Goal: Task Accomplishment & Management: Complete application form

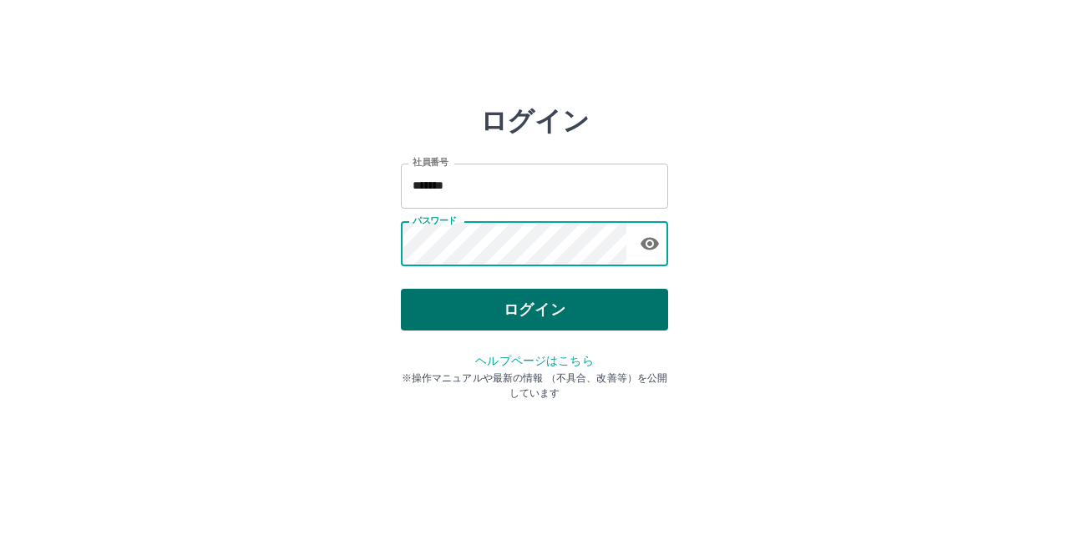
click at [451, 325] on button "ログイン" at bounding box center [534, 310] width 267 height 42
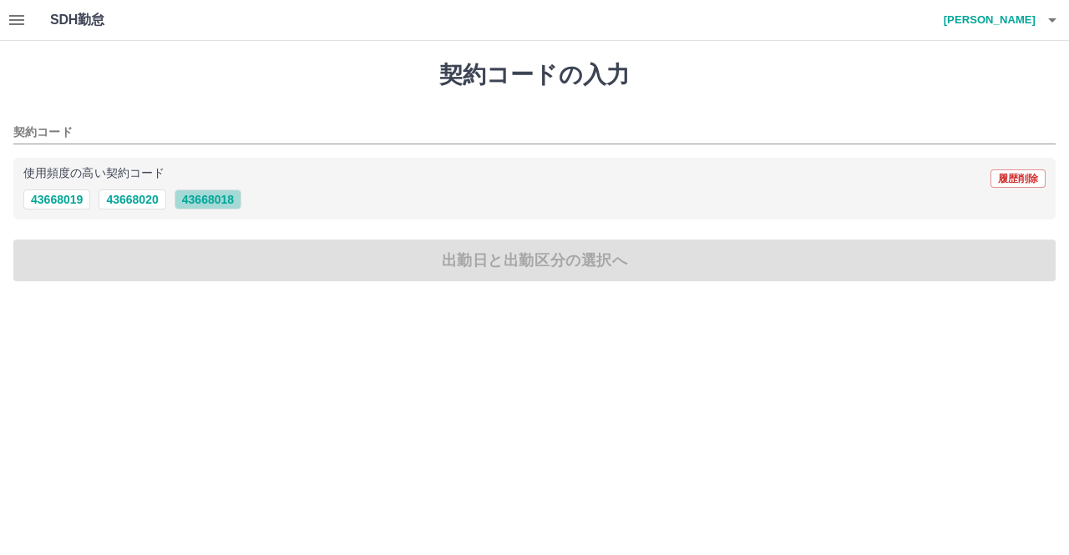
click at [223, 198] on button "43668018" at bounding box center [208, 200] width 67 height 20
type input "********"
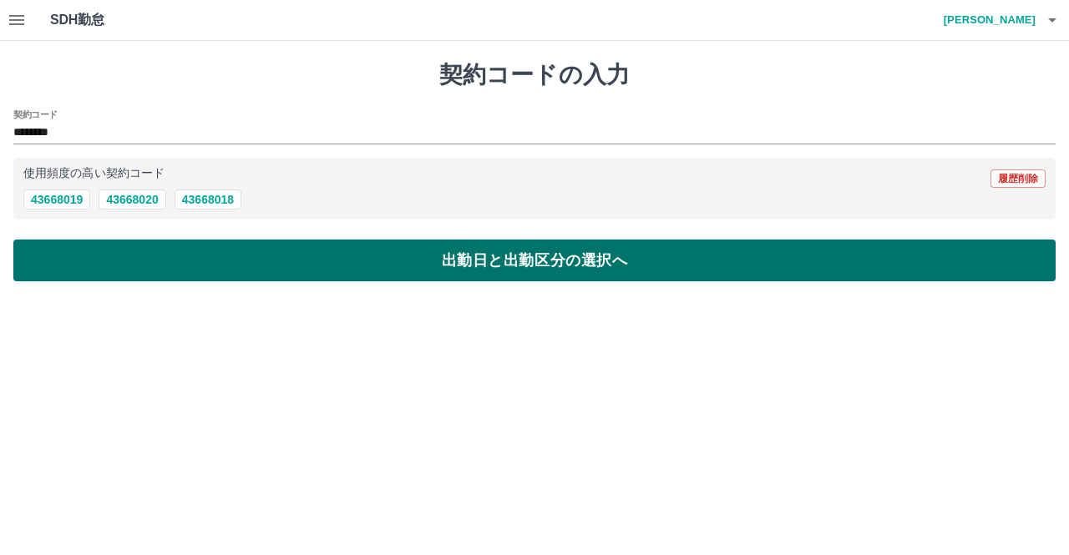
click at [431, 267] on button "出勤日と出勤区分の選択へ" at bounding box center [534, 261] width 1042 height 42
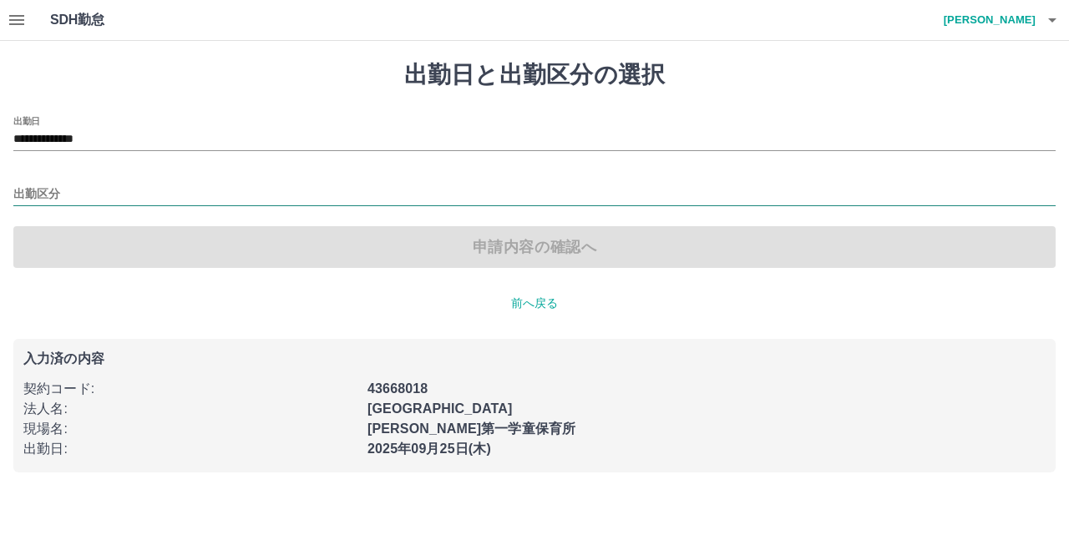
click at [70, 198] on input "出勤区分" at bounding box center [534, 195] width 1042 height 21
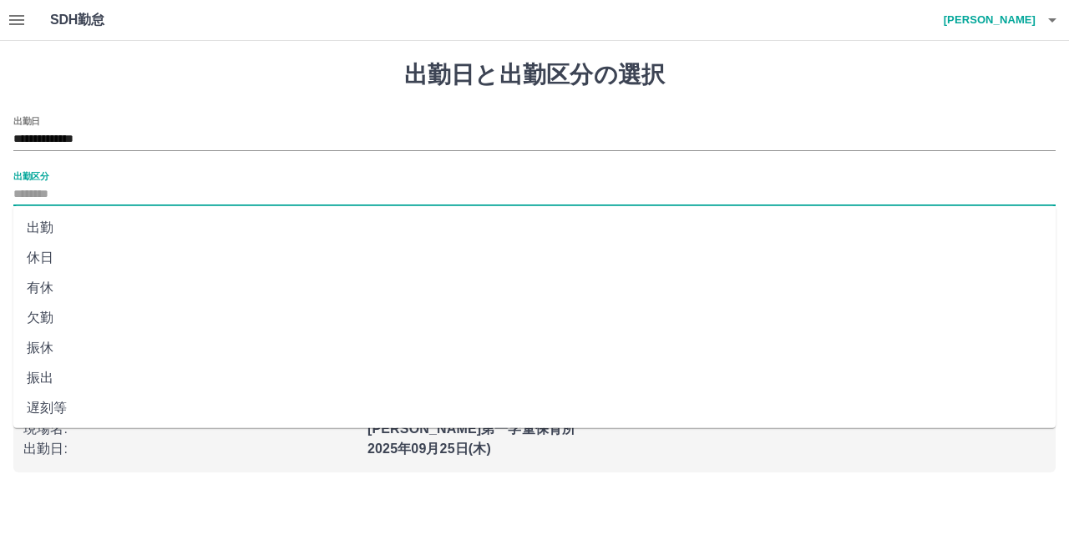
drag, startPoint x: 68, startPoint y: 223, endPoint x: 81, endPoint y: 225, distance: 12.6
click at [70, 223] on li "出勤" at bounding box center [534, 228] width 1042 height 30
type input "**"
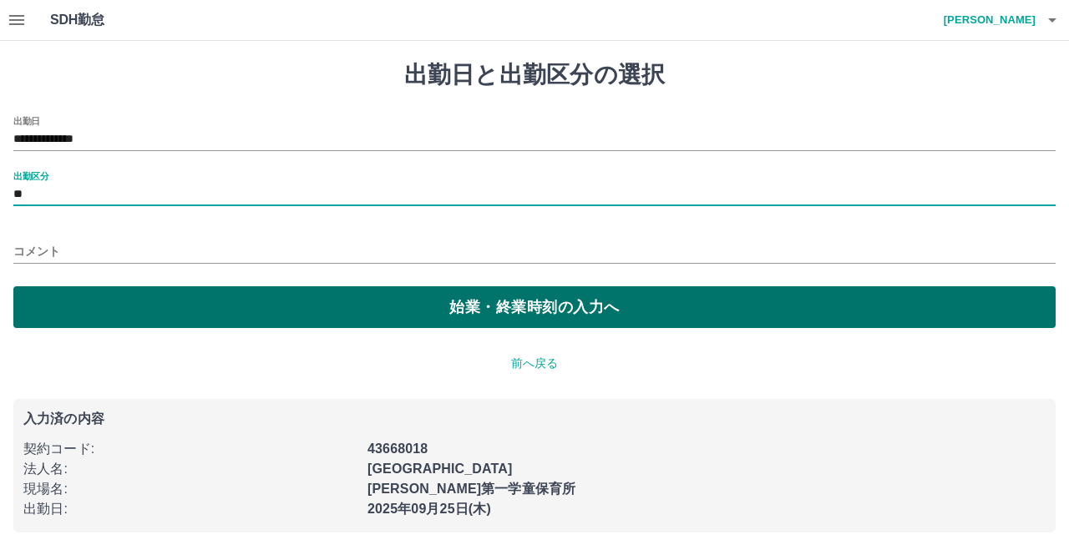
click at [435, 318] on button "始業・終業時刻の入力へ" at bounding box center [534, 307] width 1042 height 42
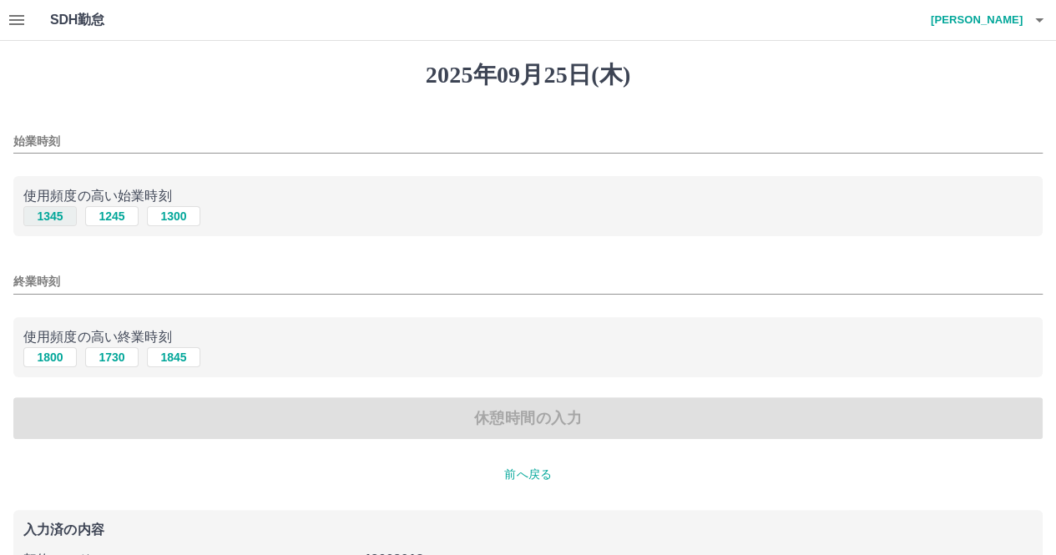
click at [47, 216] on button "1345" at bounding box center [49, 216] width 53 height 20
type input "****"
click at [173, 352] on button "1845" at bounding box center [173, 357] width 53 height 20
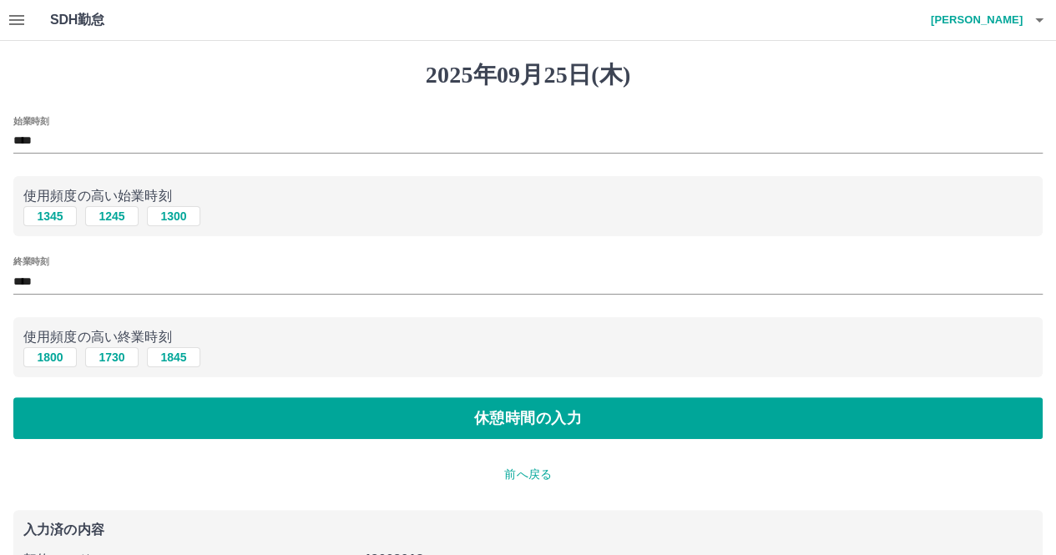
click at [79, 276] on input "****" at bounding box center [528, 282] width 1030 height 24
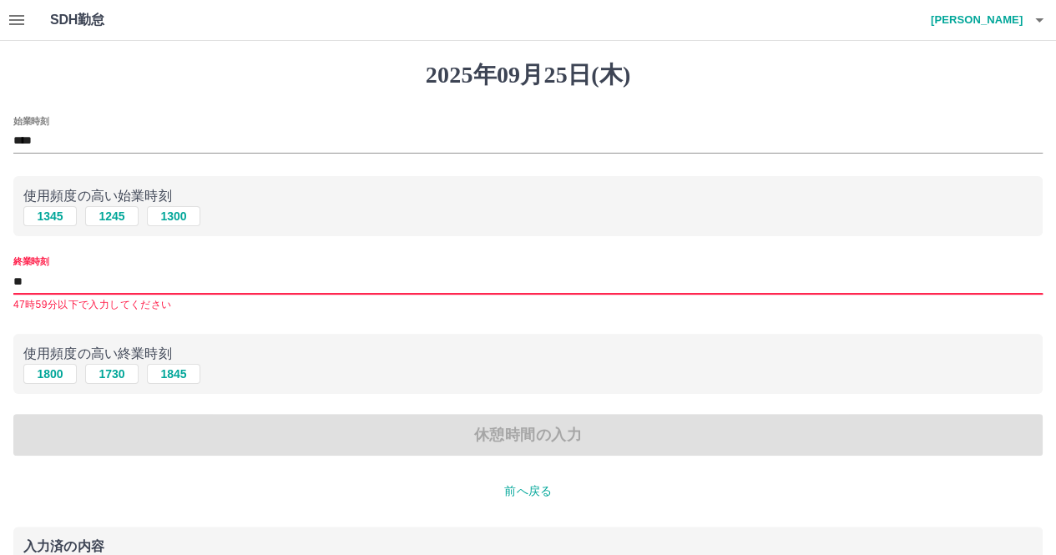
type input "*"
click at [110, 379] on button "1730" at bounding box center [111, 374] width 53 height 20
type input "****"
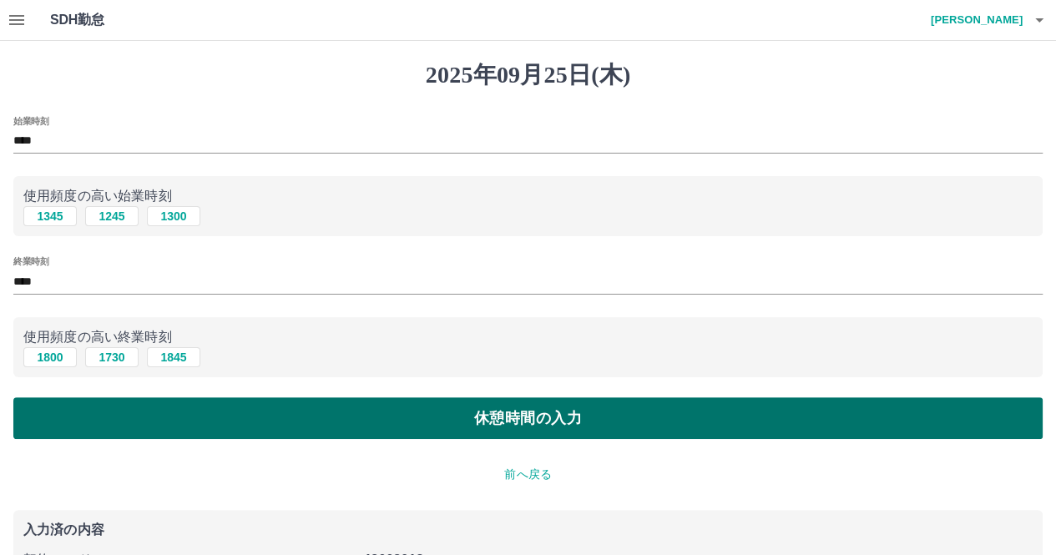
click at [477, 428] on button "休憩時間の入力" at bounding box center [528, 419] width 1030 height 42
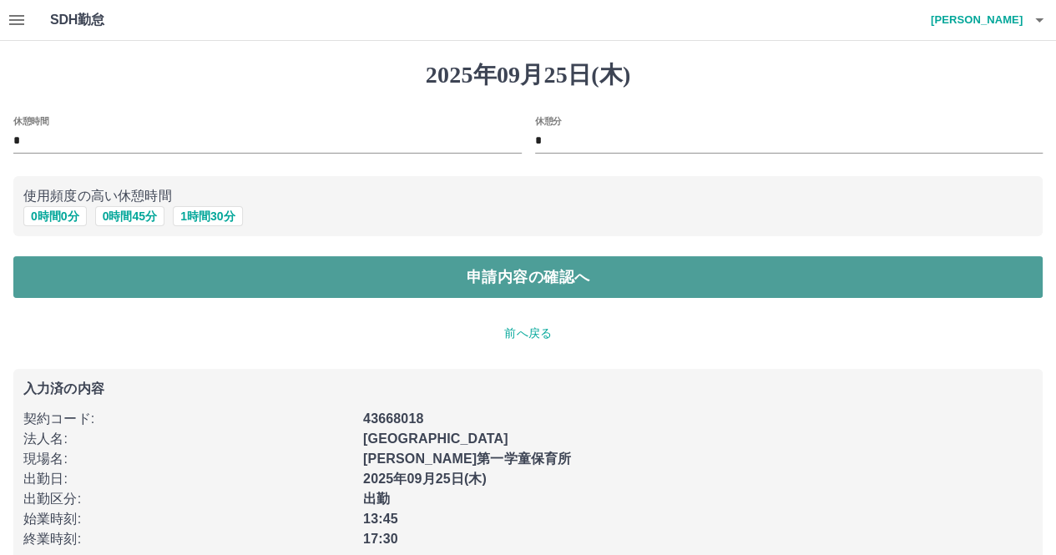
click at [400, 286] on button "申請内容の確認へ" at bounding box center [528, 277] width 1030 height 42
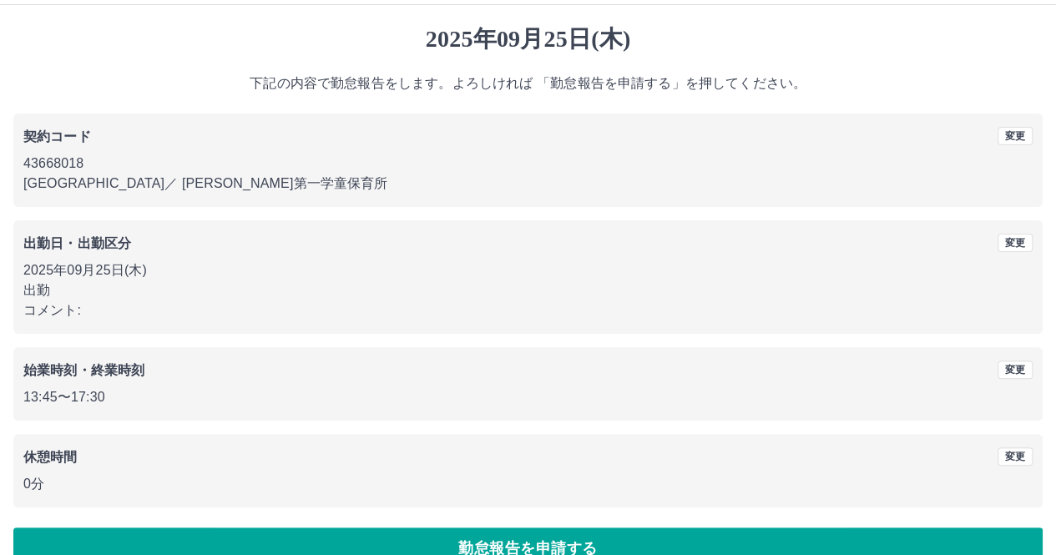
scroll to position [68, 0]
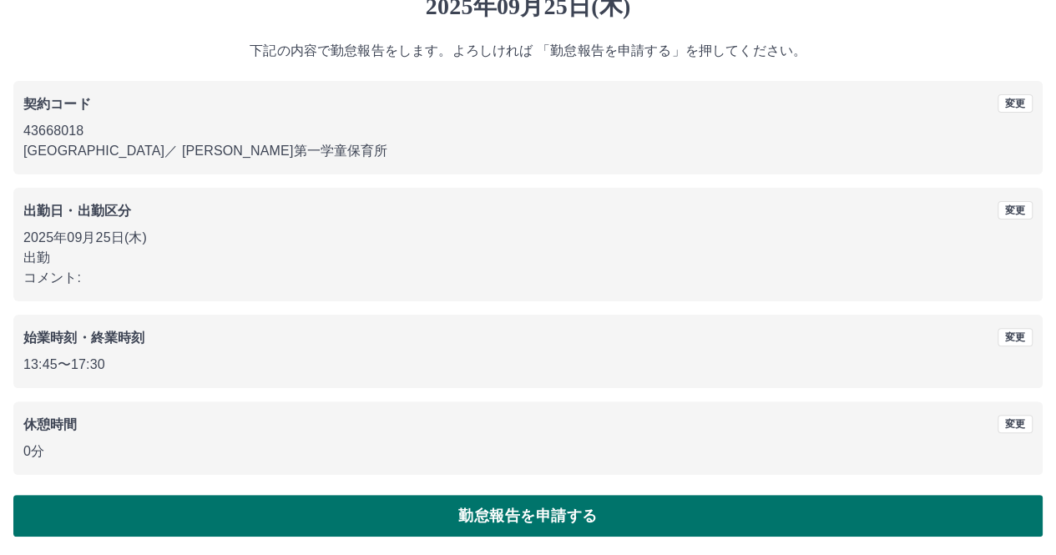
click at [483, 516] on button "勤怠報告を申請する" at bounding box center [528, 516] width 1030 height 42
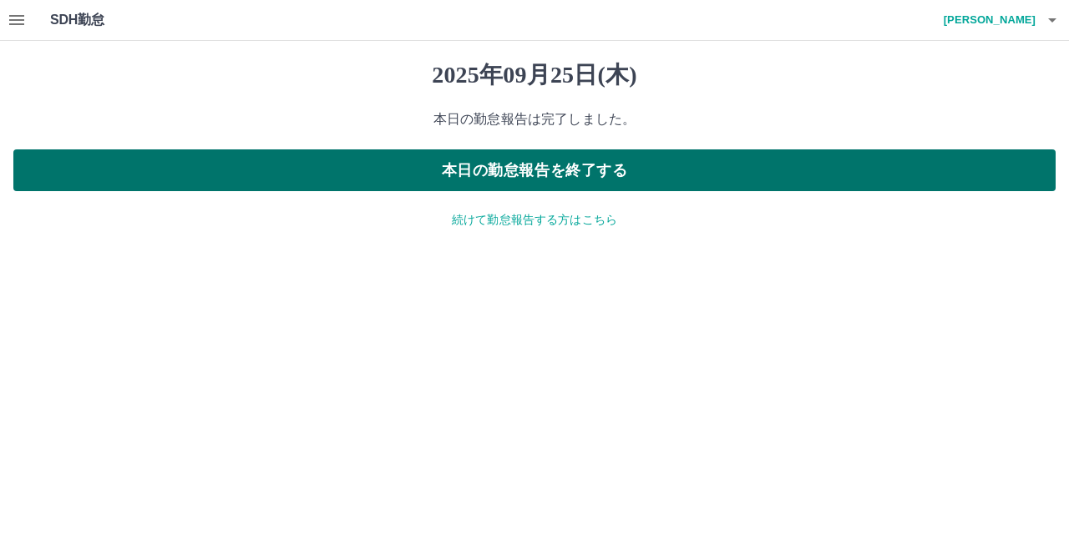
click at [547, 161] on button "本日の勤怠報告を終了する" at bounding box center [534, 170] width 1042 height 42
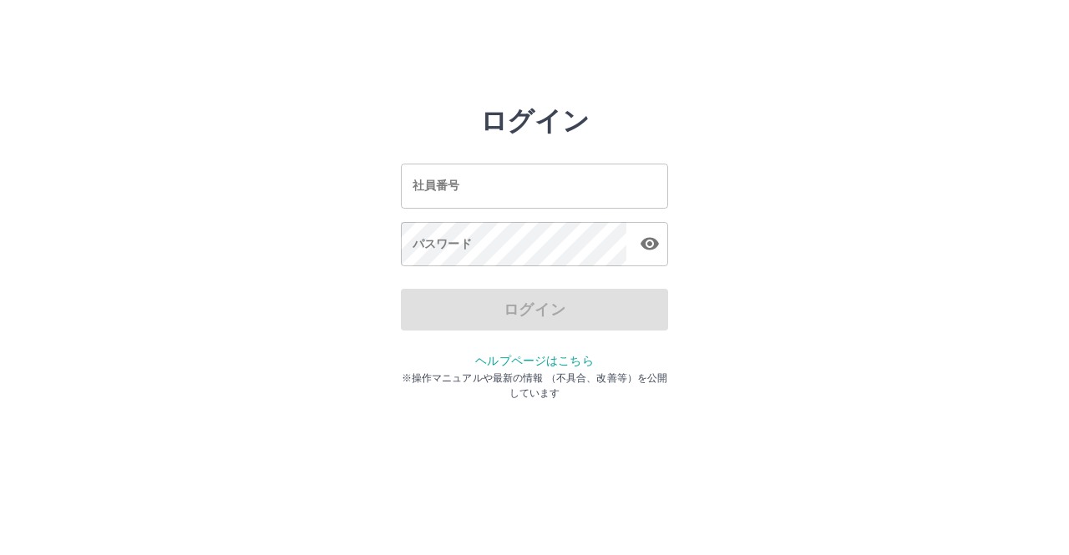
click at [442, 193] on input "社員番号" at bounding box center [534, 186] width 267 height 44
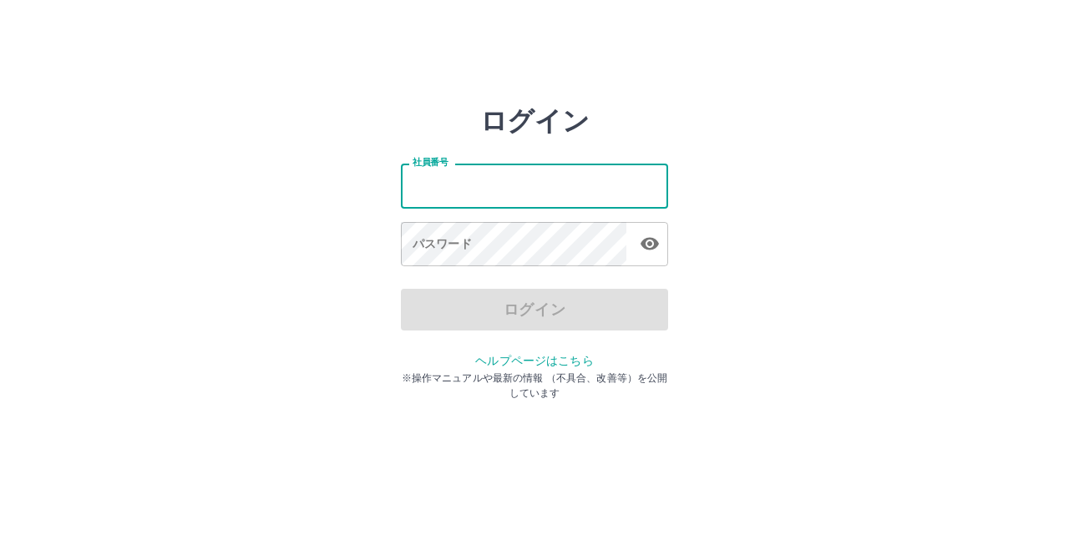
type input "*******"
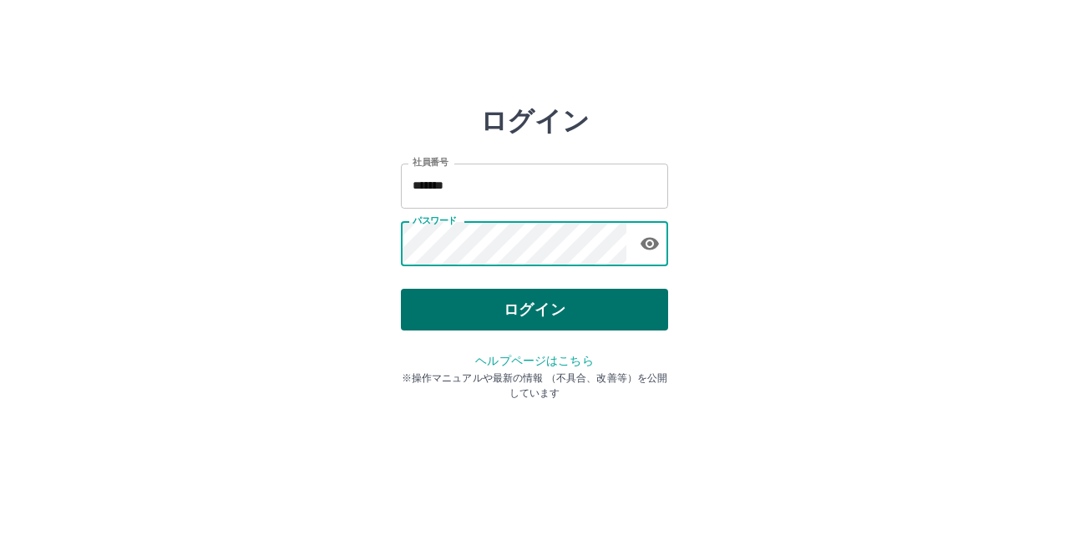
click at [525, 314] on button "ログイン" at bounding box center [534, 310] width 267 height 42
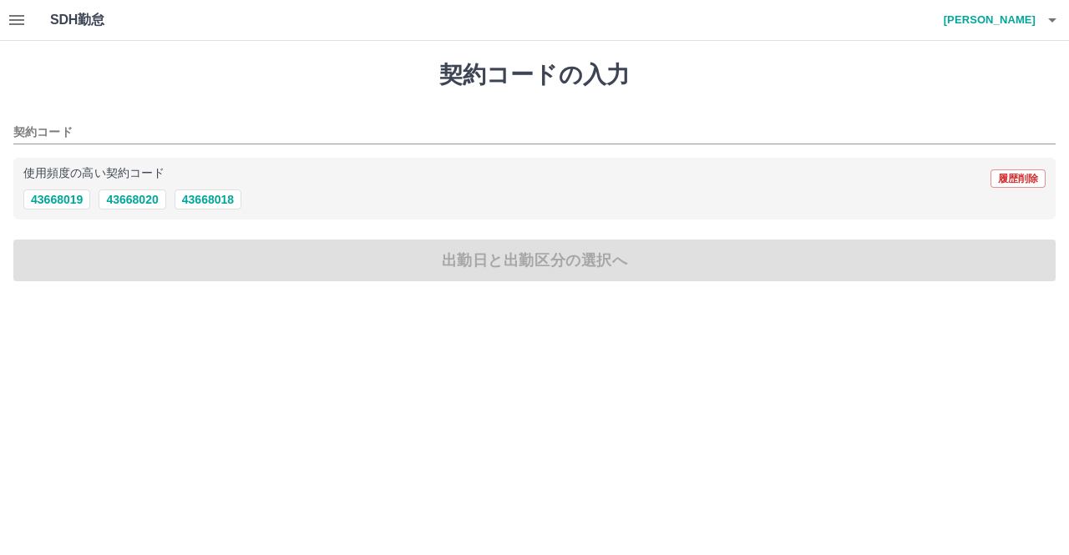
click at [19, 24] on icon "button" at bounding box center [16, 20] width 15 height 10
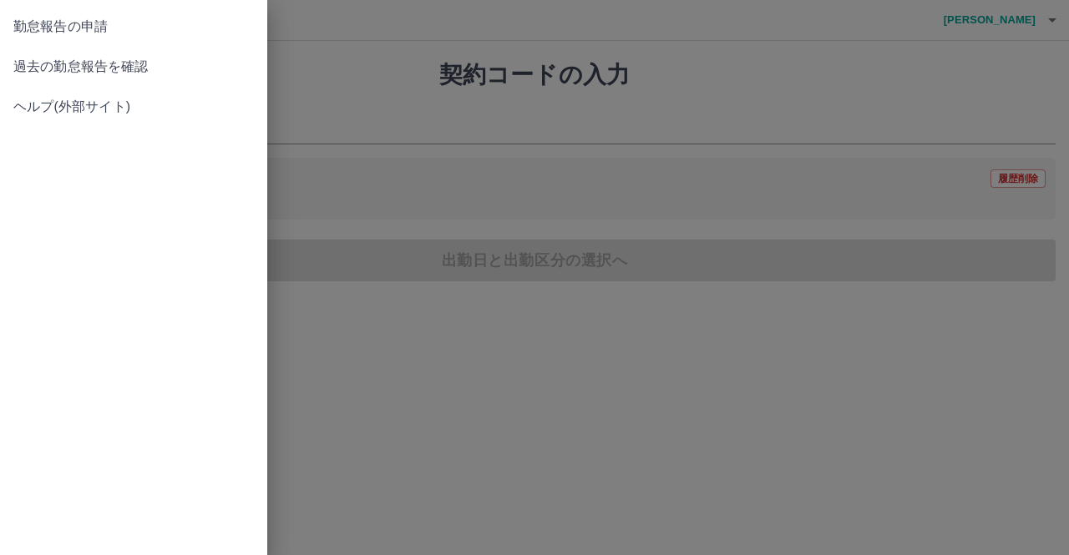
click at [108, 70] on span "過去の勤怠報告を確認" at bounding box center [133, 67] width 241 height 20
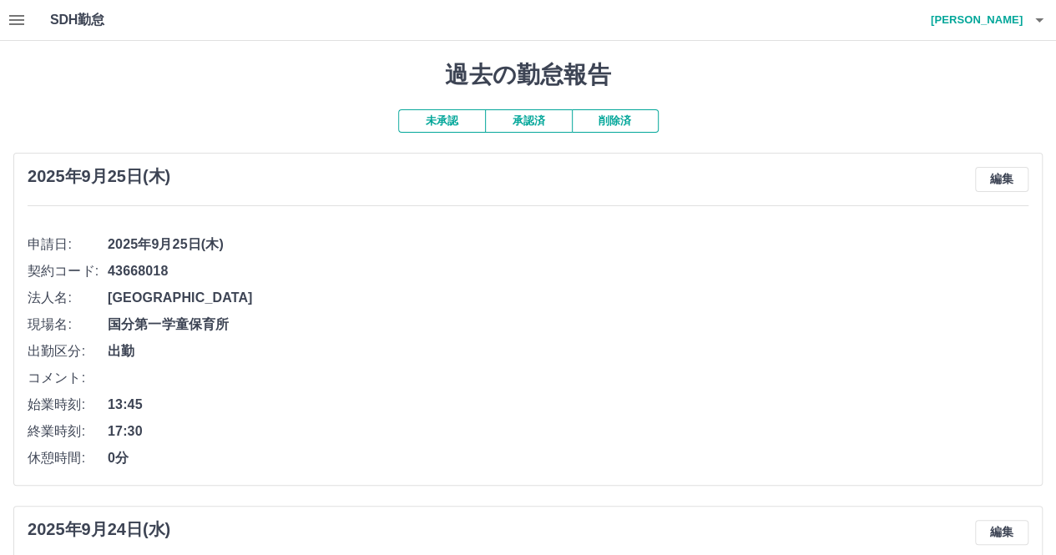
click at [540, 123] on button "承認済" at bounding box center [528, 120] width 87 height 23
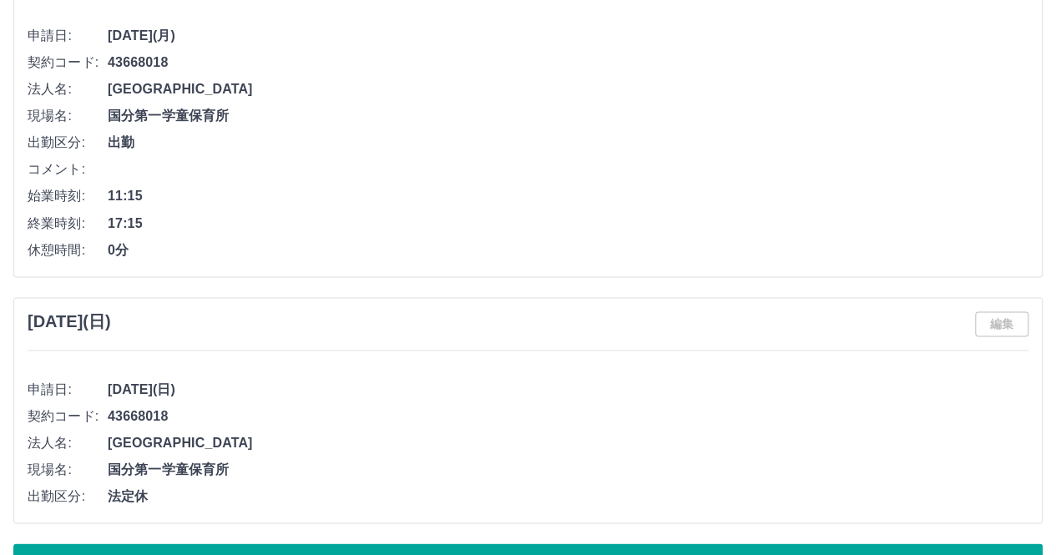
scroll to position [7749, 0]
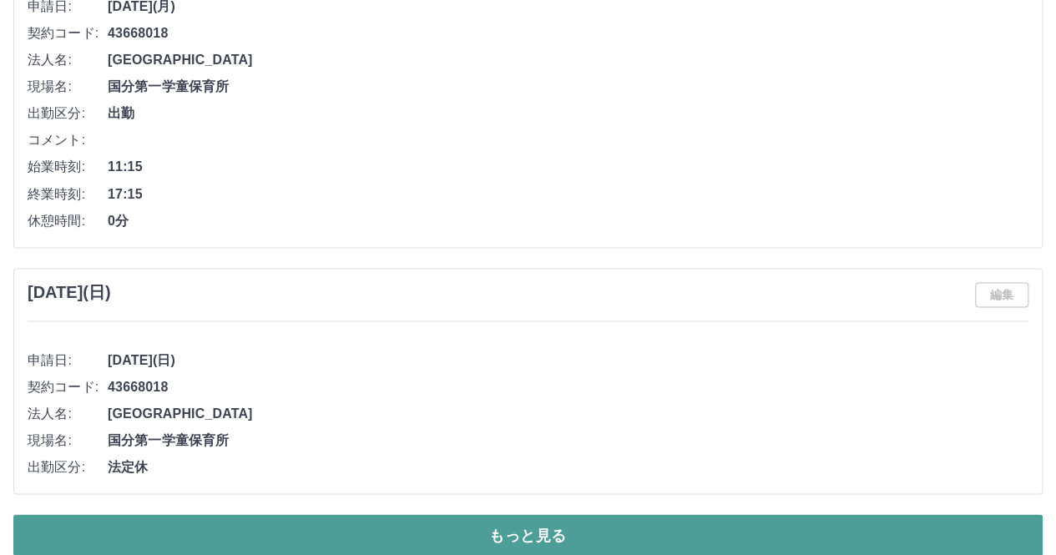
click at [606, 524] on button "もっと見る" at bounding box center [528, 535] width 1030 height 42
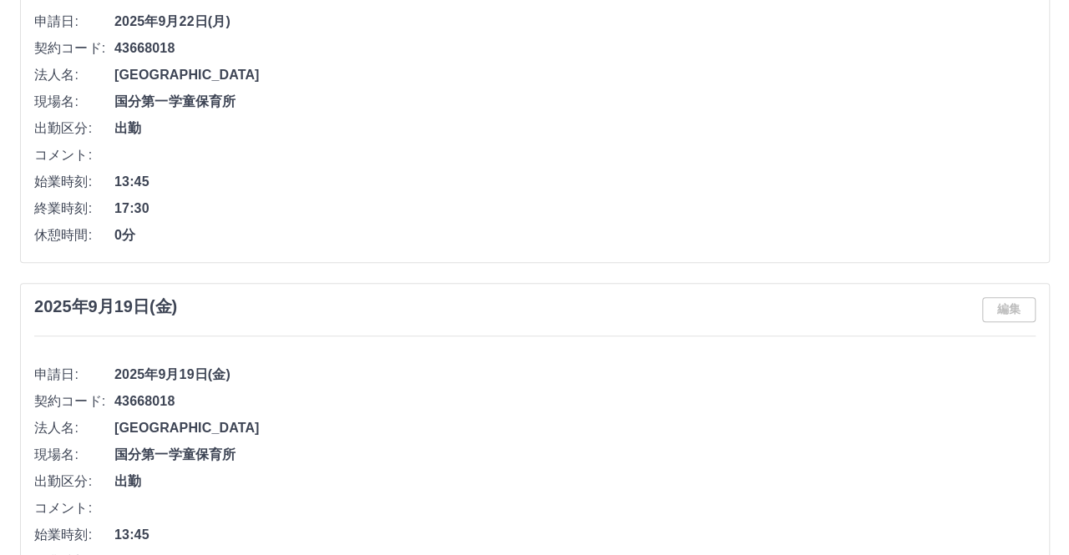
scroll to position [0, 0]
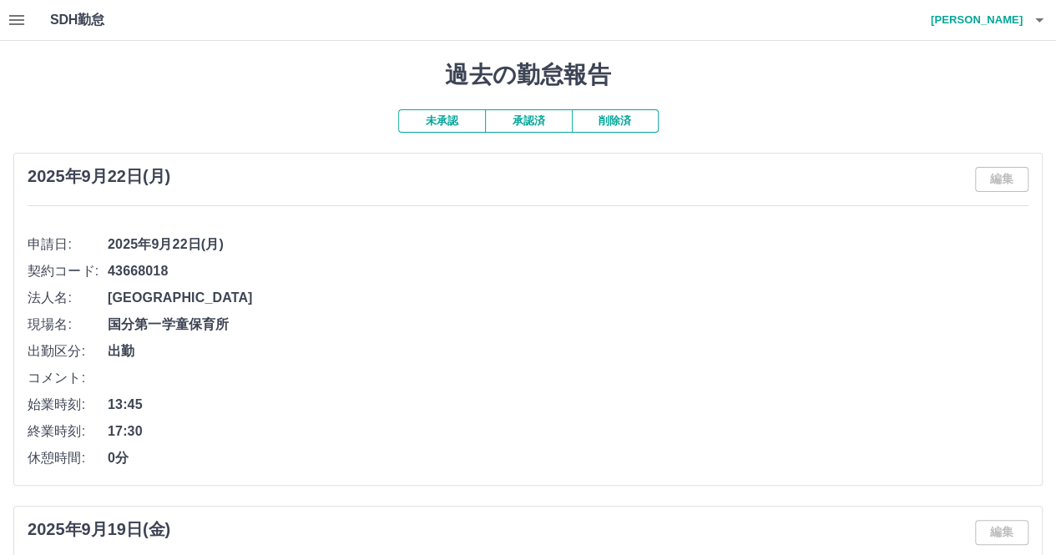
click at [1037, 20] on icon "button" at bounding box center [1040, 20] width 8 height 4
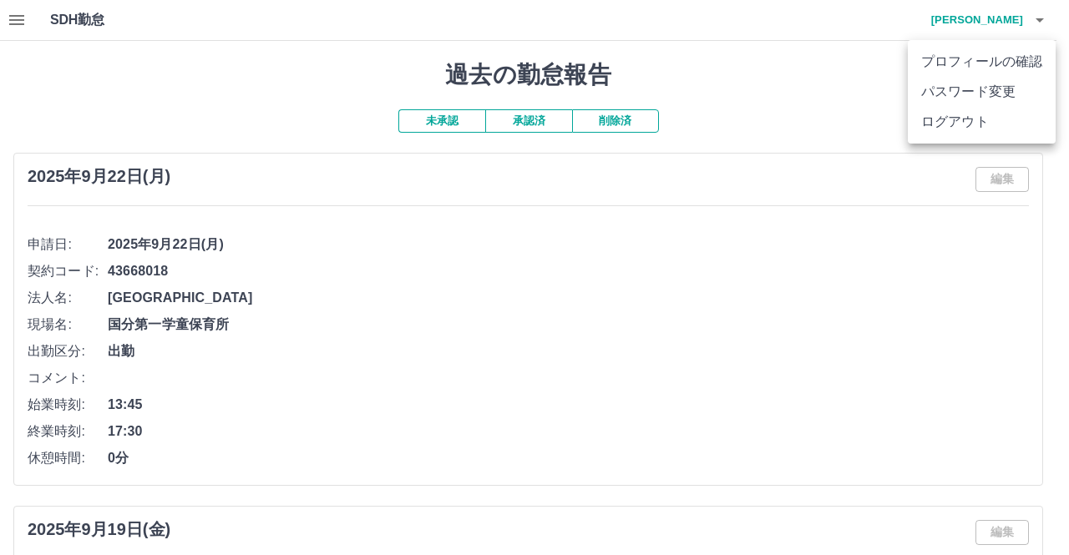
drag, startPoint x: 992, startPoint y: 126, endPoint x: 985, endPoint y: 119, distance: 10.1
click at [992, 125] on li "ログアウト" at bounding box center [982, 122] width 148 height 30
